Goal: Task Accomplishment & Management: Manage account settings

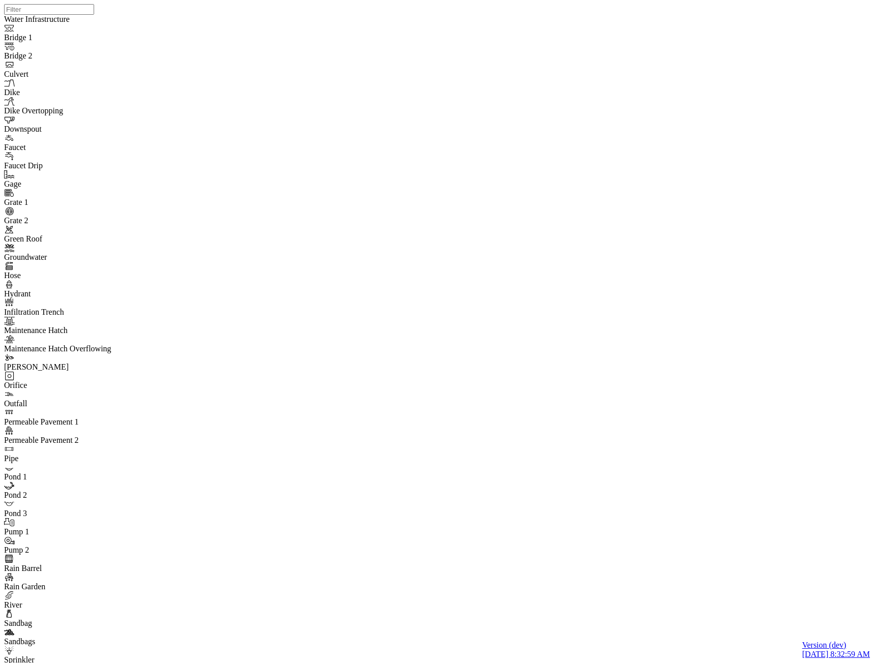
click at [580, 337] on div at bounding box center [441, 318] width 874 height 637
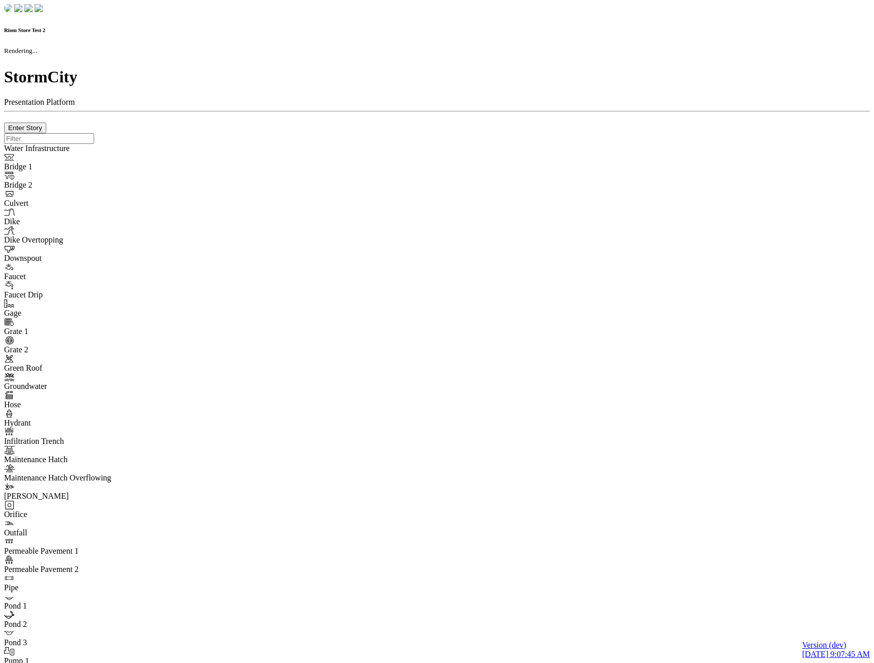
checkbox input "true"
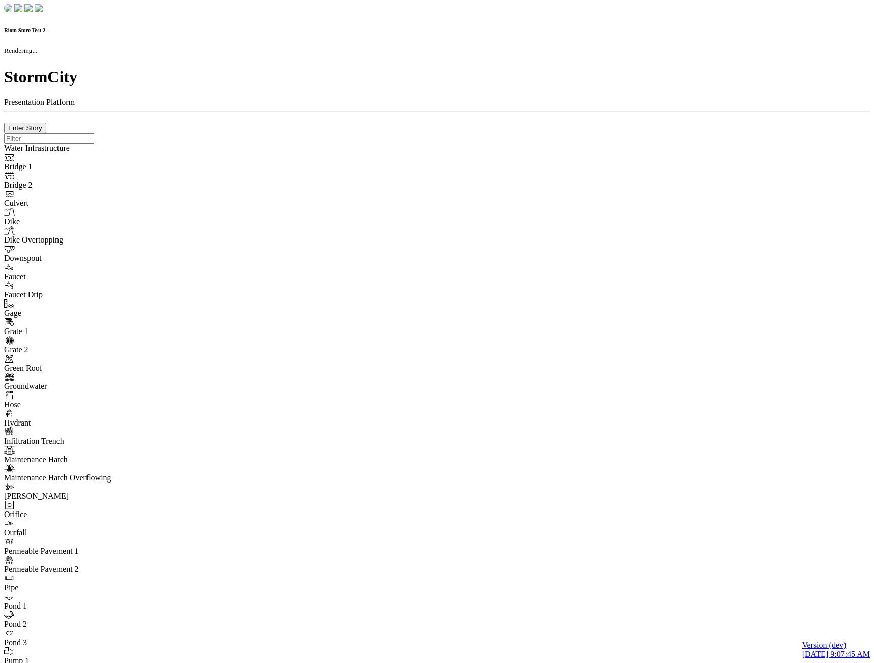
type input "0m"
type textarea "Depth = 0"
checkbox input "true"
select select "CIRCLE"
type input "7"
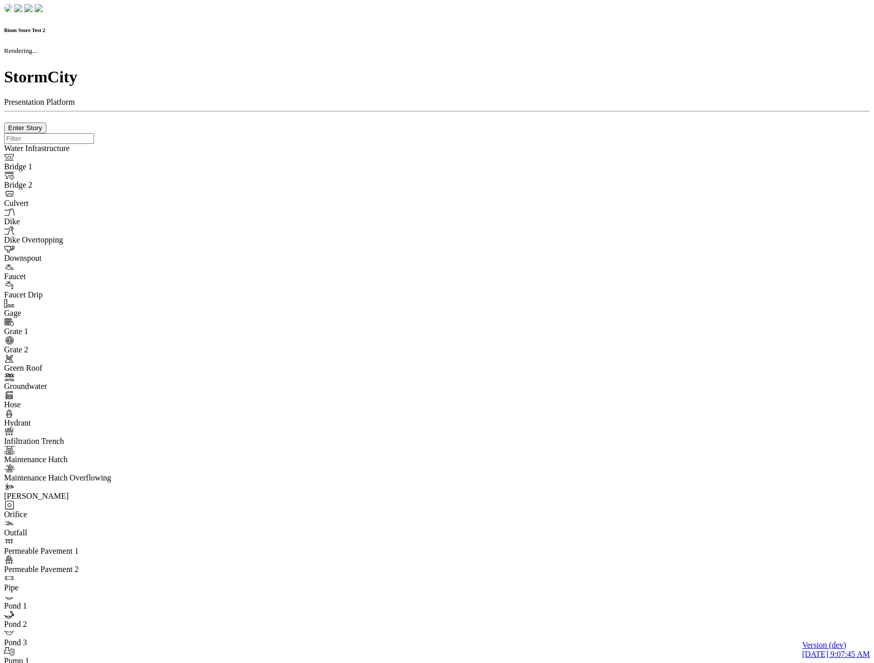
checkbox input "true"
type input "0"
type textarea "<i class="far fa-building"></i>"
select select "None"
type input "7"
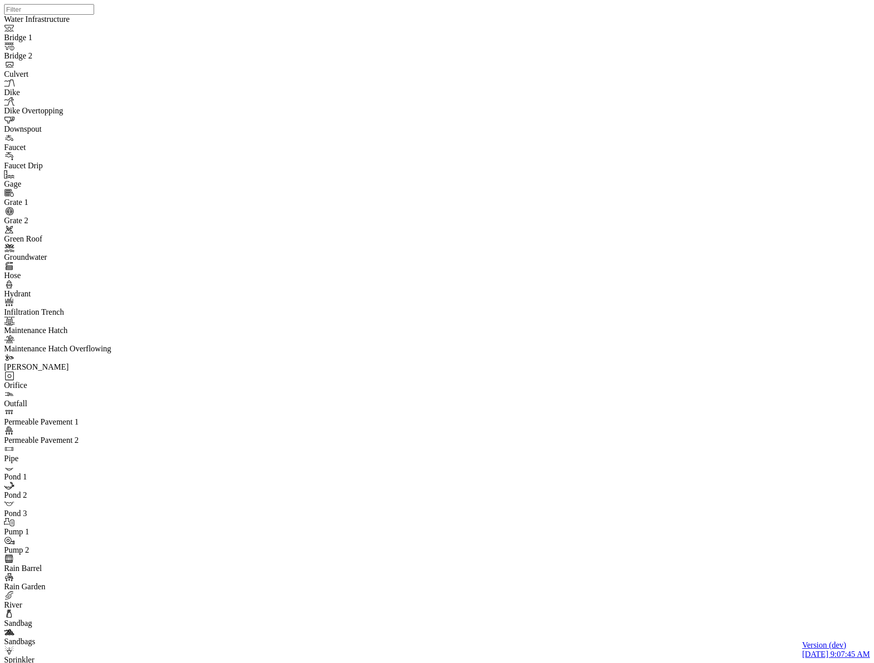
click at [344, 439] on div "JC" at bounding box center [339, 434] width 9 height 9
click at [658, 398] on div "JC JC JC JC JC JC" at bounding box center [441, 318] width 874 height 637
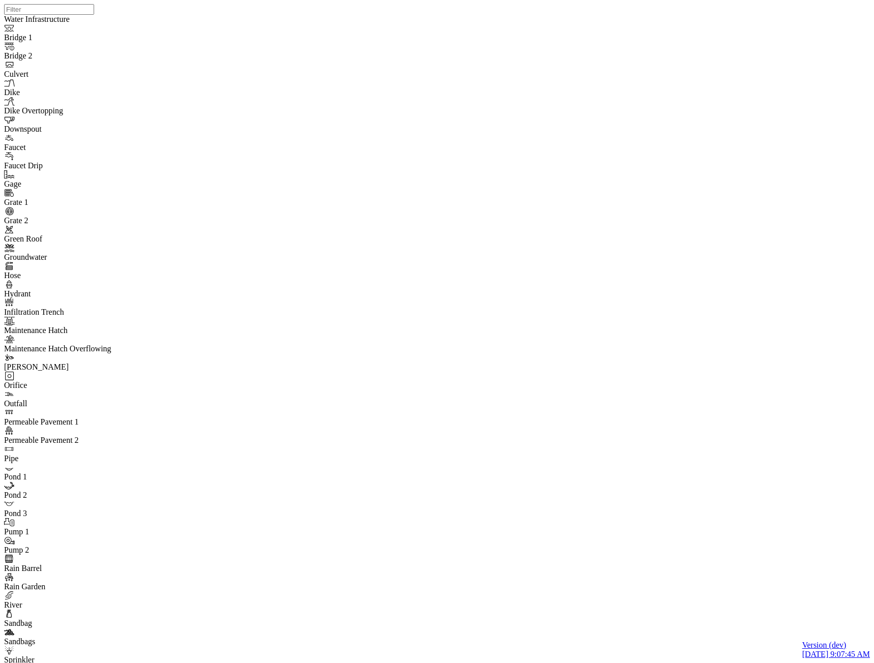
drag, startPoint x: 622, startPoint y: 446, endPoint x: 516, endPoint y: 246, distance: 226.9
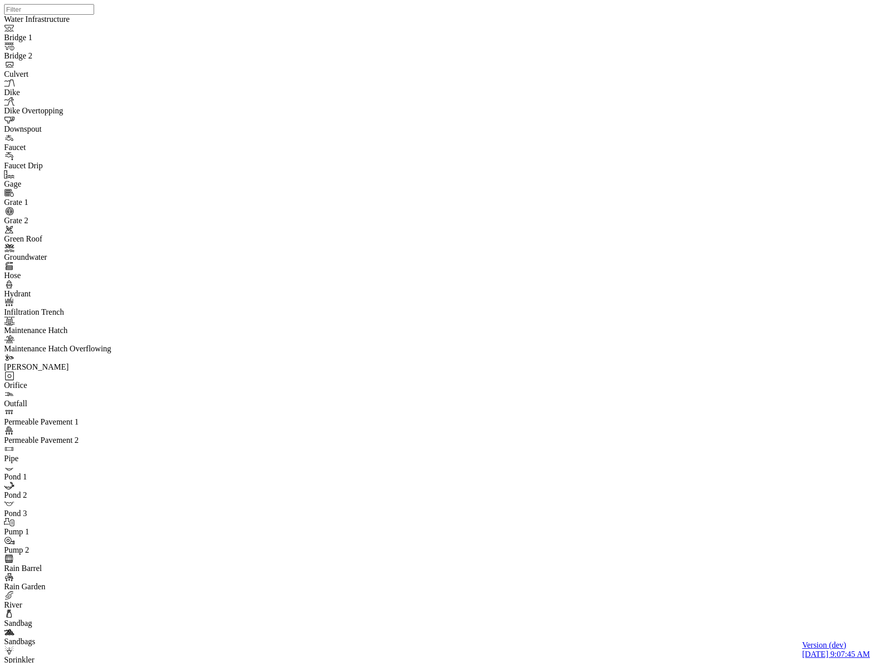
drag, startPoint x: 486, startPoint y: 364, endPoint x: 528, endPoint y: 192, distance: 176.8
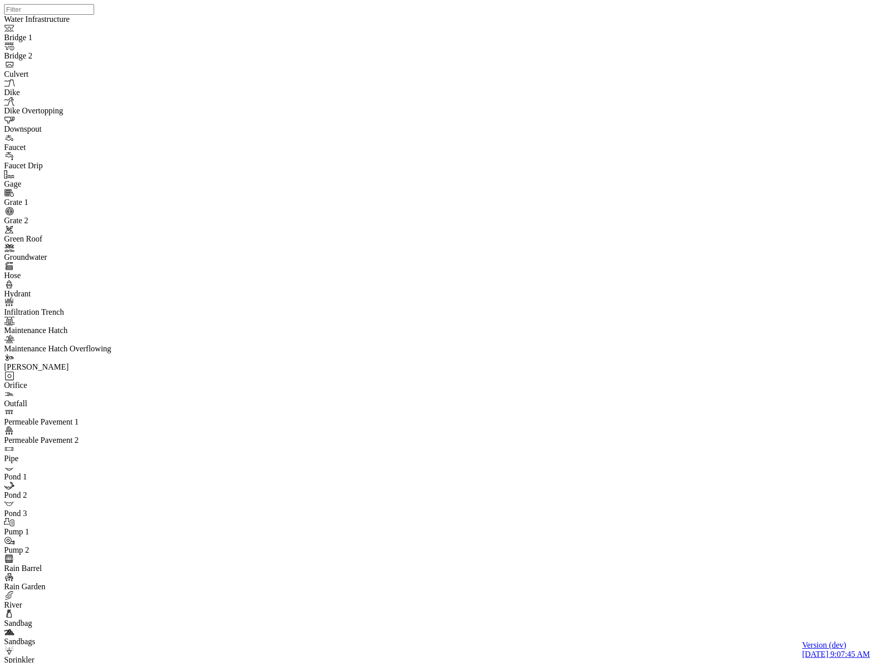
drag, startPoint x: 433, startPoint y: 354, endPoint x: 445, endPoint y: 219, distance: 135.9
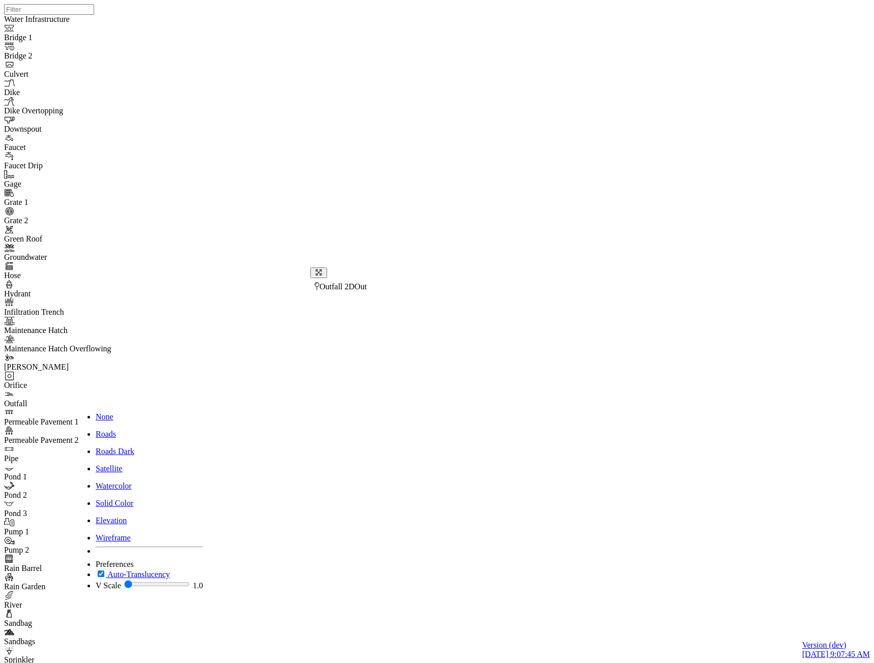
click at [120, 413] on div "None" at bounding box center [149, 417] width 107 height 9
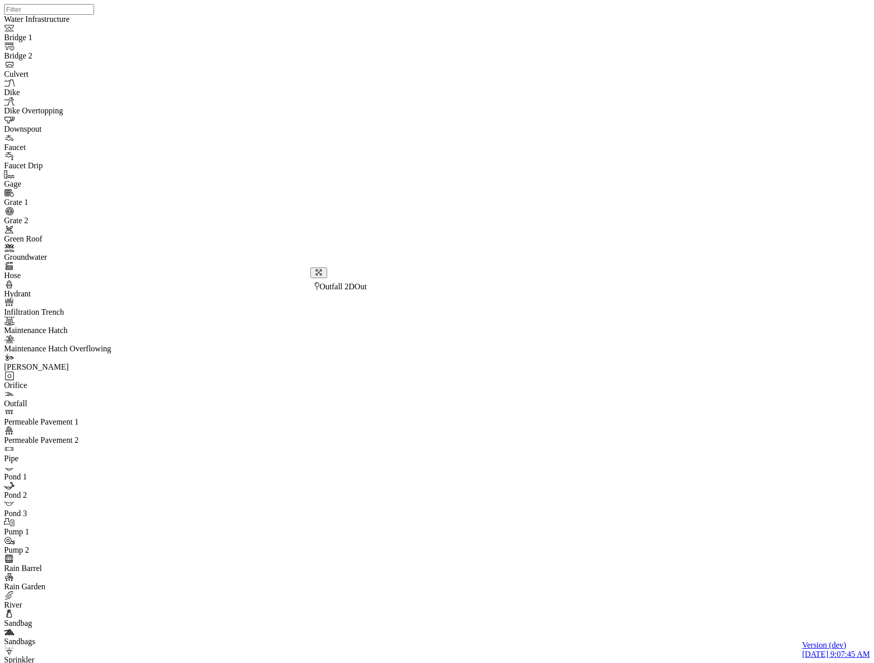
click at [112, 342] on div "None" at bounding box center [142, 346] width 93 height 9
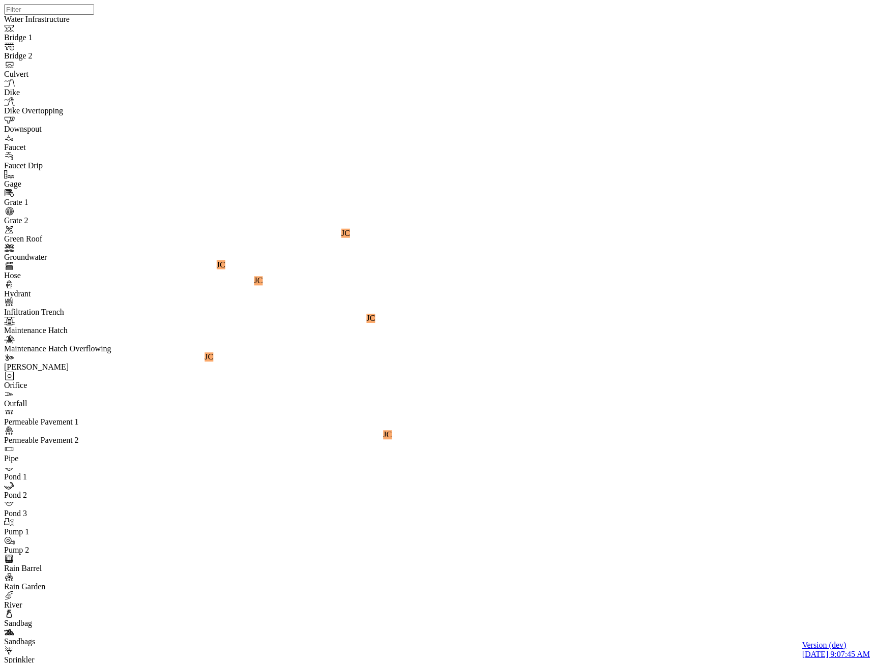
click at [629, 598] on div "JC JC JC JC JC JC Entity or function does not exist in this scenario. Outfall 2…" at bounding box center [441, 318] width 874 height 637
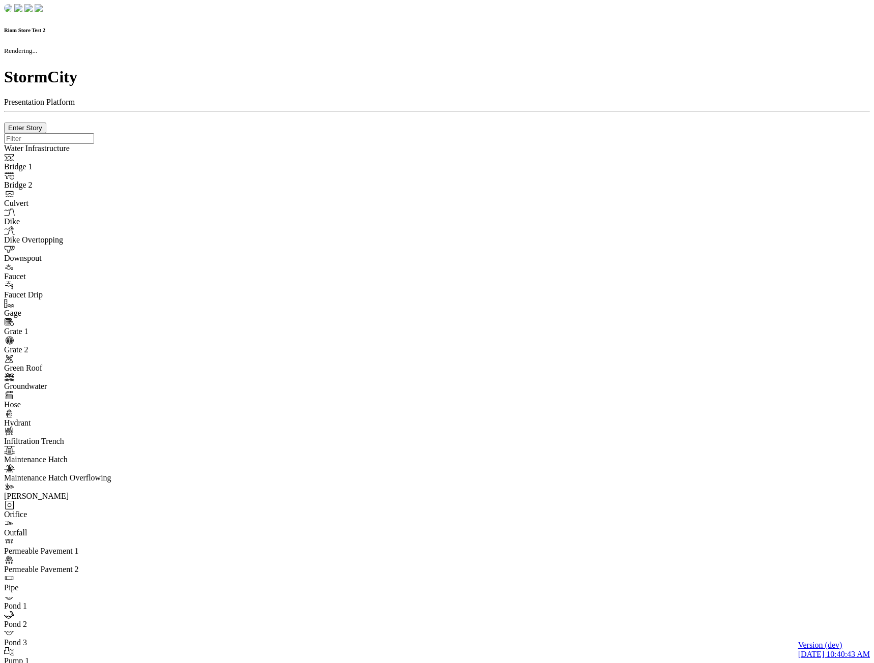
checkbox input "true"
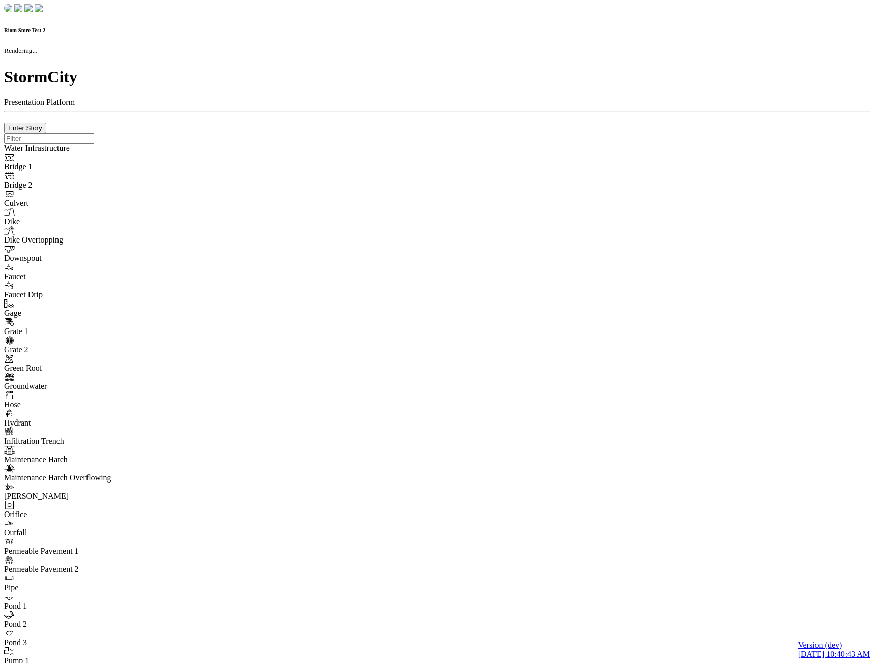
type input "0m"
type textarea "Depth = 0"
checkbox input "true"
select select "CIRCLE"
type input "7"
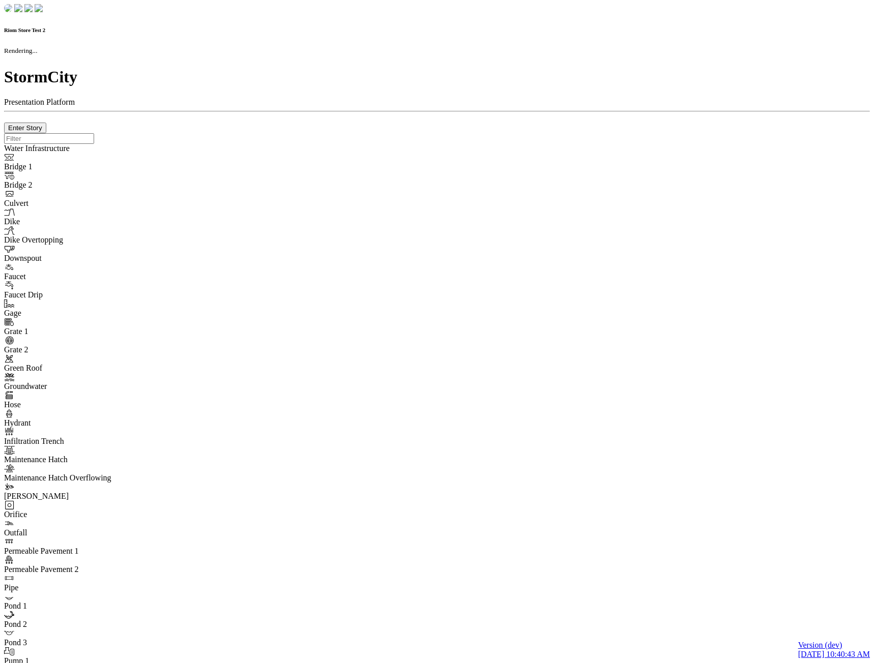
checkbox input "true"
type input "0"
type textarea "<i class="far fa-building"></i>"
select select "None"
type input "7"
